Goal: Task Accomplishment & Management: Manage account settings

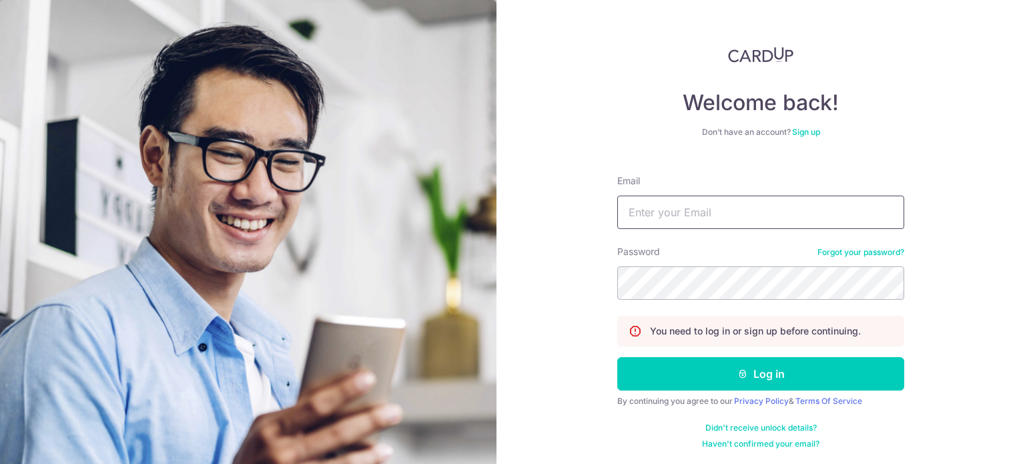
click at [693, 215] on input "Email" at bounding box center [760, 212] width 287 height 33
type input "[EMAIL_ADDRESS][DOMAIN_NAME]"
click at [617, 357] on button "Log in" at bounding box center [760, 373] width 287 height 33
